Goal: Find specific page/section: Find specific page/section

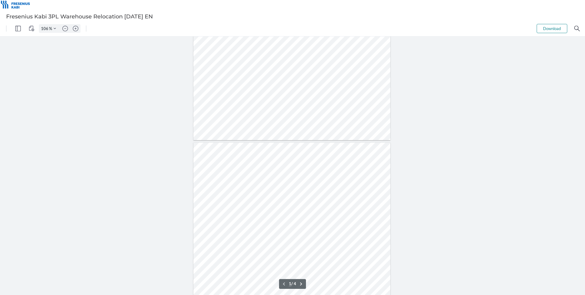
type input "2"
drag, startPoint x: 331, startPoint y: 158, endPoint x: 217, endPoint y: 152, distance: 114.7
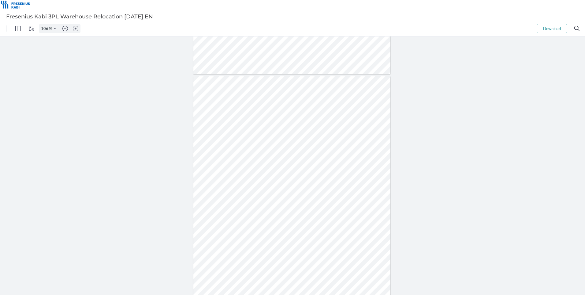
drag, startPoint x: 217, startPoint y: 151, endPoint x: 321, endPoint y: 158, distance: 104.1
click at [321, 158] on div at bounding box center [292, 204] width 197 height 256
drag, startPoint x: 329, startPoint y: 158, endPoint x: 224, endPoint y: 158, distance: 105.0
click at [224, 158] on div at bounding box center [292, 204] width 197 height 256
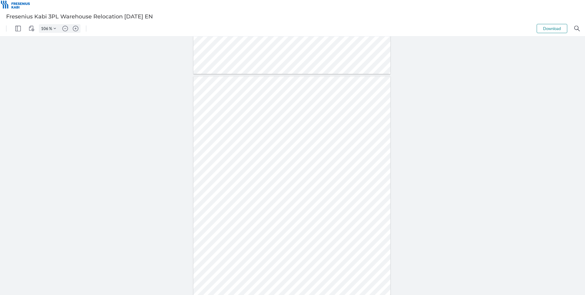
click at [337, 156] on div at bounding box center [292, 204] width 197 height 256
drag, startPoint x: 329, startPoint y: 159, endPoint x: 210, endPoint y: 149, distance: 119.3
click at [210, 149] on div at bounding box center [292, 204] width 197 height 256
drag, startPoint x: 254, startPoint y: 99, endPoint x: 210, endPoint y: 91, distance: 44.8
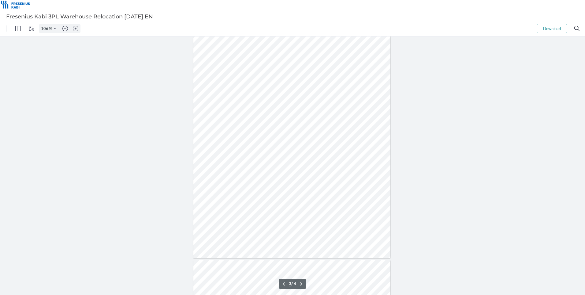
click at [210, 91] on div at bounding box center [292, 130] width 197 height 256
click at [282, 91] on div at bounding box center [292, 130] width 197 height 256
drag, startPoint x: 359, startPoint y: 200, endPoint x: 330, endPoint y: 191, distance: 29.7
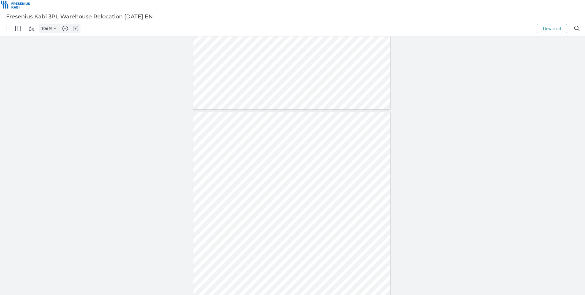
click at [327, 191] on div at bounding box center [292, 240] width 197 height 256
drag, startPoint x: 227, startPoint y: 186, endPoint x: 278, endPoint y: 194, distance: 51.4
click at [278, 194] on div at bounding box center [292, 240] width 197 height 256
drag, startPoint x: 351, startPoint y: 200, endPoint x: 319, endPoint y: 194, distance: 32.9
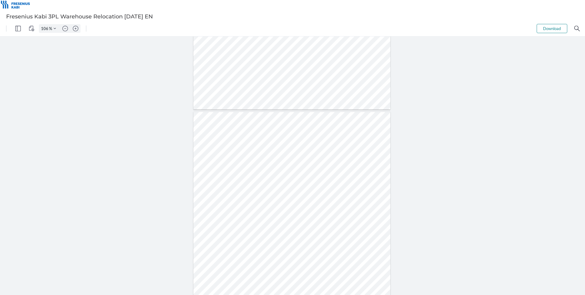
drag, startPoint x: 227, startPoint y: 188, endPoint x: 259, endPoint y: 196, distance: 32.4
click at [259, 196] on div at bounding box center [292, 240] width 197 height 256
drag, startPoint x: 223, startPoint y: 189, endPoint x: 356, endPoint y: 195, distance: 133.6
click at [356, 195] on div at bounding box center [292, 240] width 197 height 256
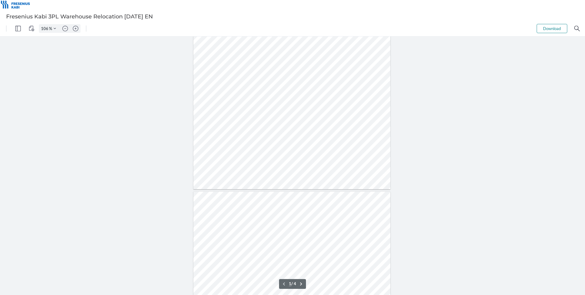
scroll to position [31, 0]
drag, startPoint x: 296, startPoint y: 167, endPoint x: 318, endPoint y: 182, distance: 26.8
click at [318, 182] on div at bounding box center [292, 135] width 197 height 256
type input "3"
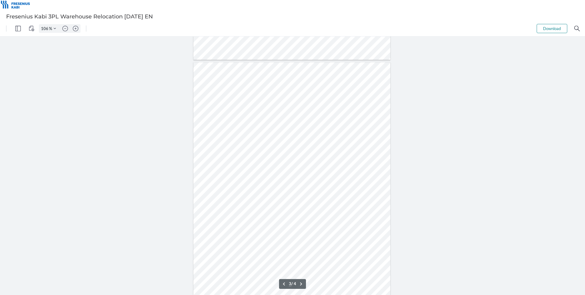
scroll to position [521, 0]
